Goal: Navigation & Orientation: Understand site structure

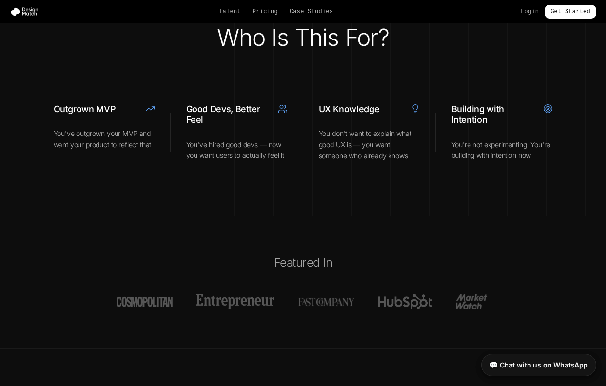
scroll to position [3396, 0]
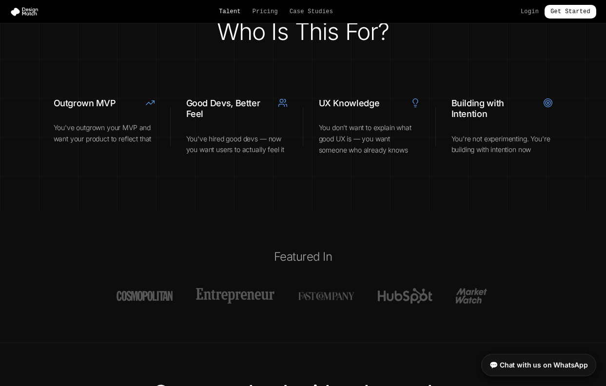
click at [231, 12] on link "Talent" at bounding box center [230, 12] width 22 height 8
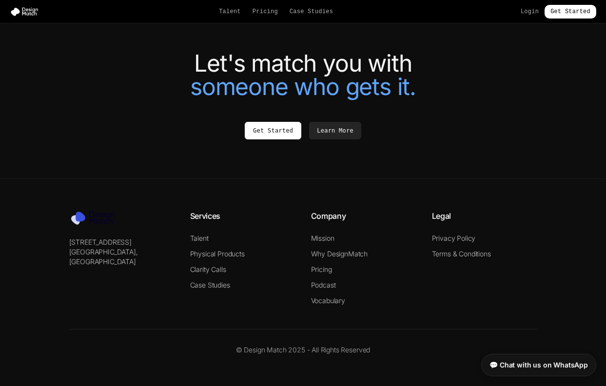
scroll to position [2160, 0]
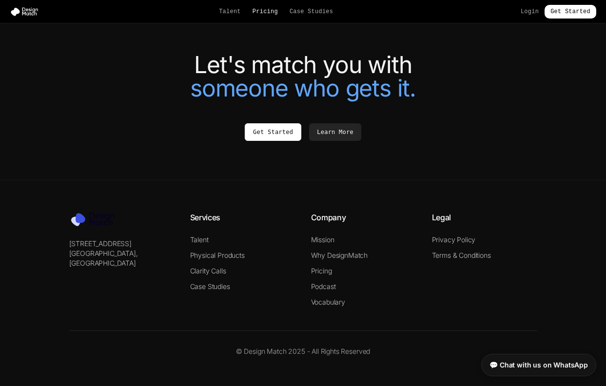
click at [272, 12] on link "Pricing" at bounding box center [265, 12] width 25 height 8
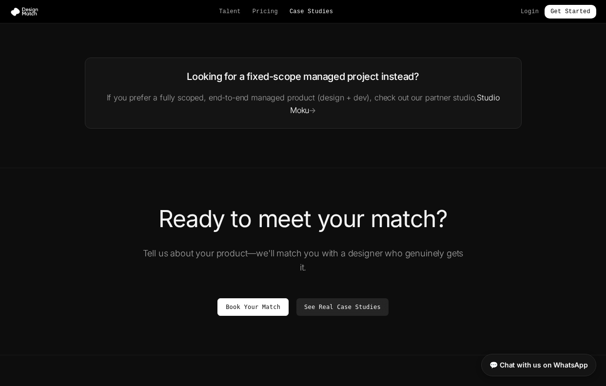
click at [312, 14] on link "Case Studies" at bounding box center [311, 12] width 43 height 8
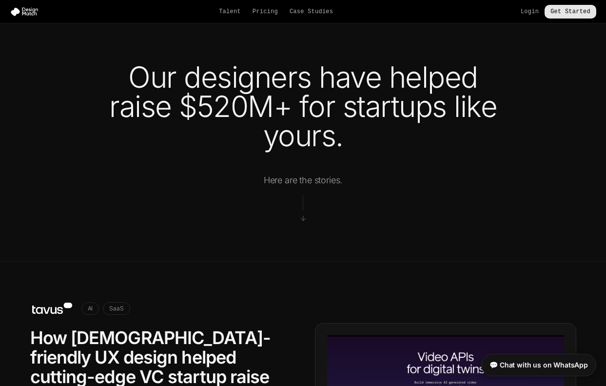
click at [562, 12] on link "Get Started" at bounding box center [571, 12] width 52 height 14
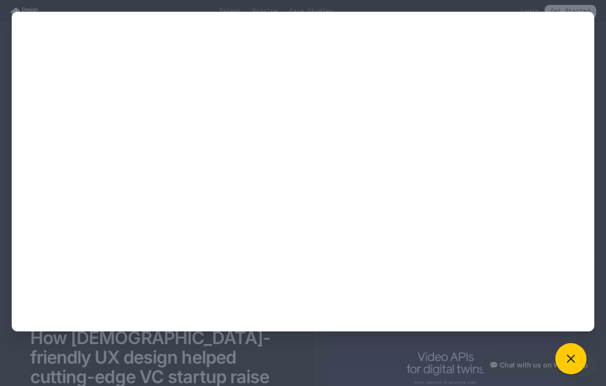
click at [3, 158] on div at bounding box center [303, 193] width 606 height 386
